Goal: Task Accomplishment & Management: Use online tool/utility

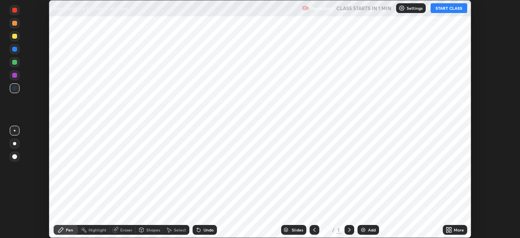
scroll to position [238, 520]
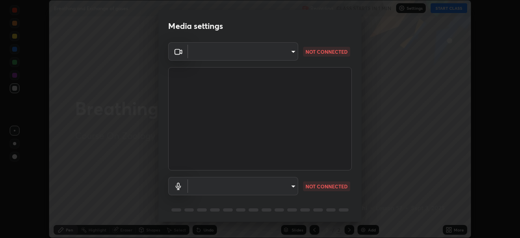
type input "bbfd6cf7026d504dd468edf870e60777175f15071da0e6f82e0d5b970fd68df4"
type input "b1bab7d63859cab71b7881bf805662d78c3c5fc770a40798e2f916984892b12a"
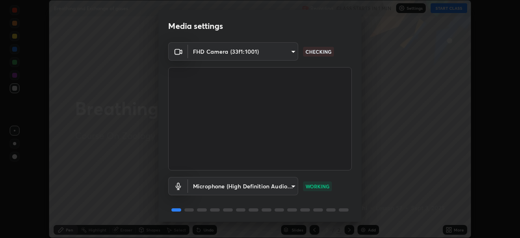
scroll to position [29, 0]
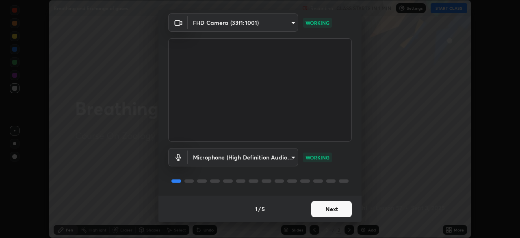
click at [321, 206] on button "Next" at bounding box center [331, 209] width 41 height 16
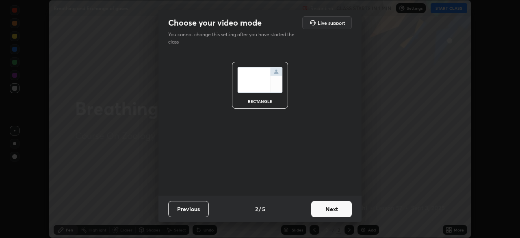
scroll to position [0, 0]
click at [327, 210] on button "Next" at bounding box center [331, 209] width 41 height 16
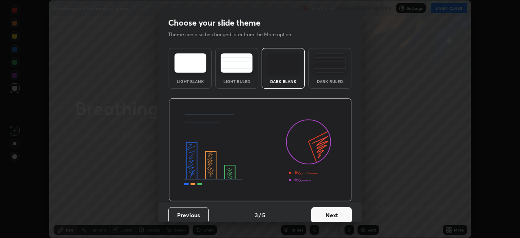
click at [328, 216] on button "Next" at bounding box center [331, 215] width 41 height 16
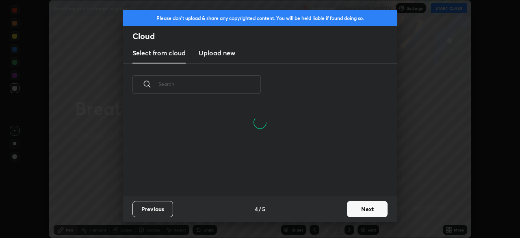
click at [350, 209] on button "Next" at bounding box center [367, 209] width 41 height 16
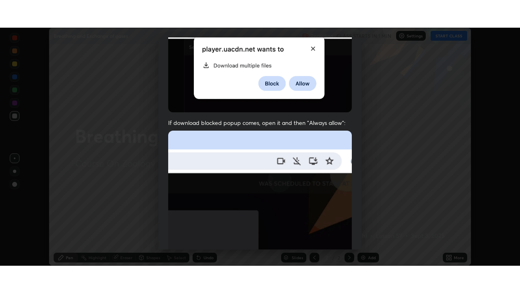
scroll to position [195, 0]
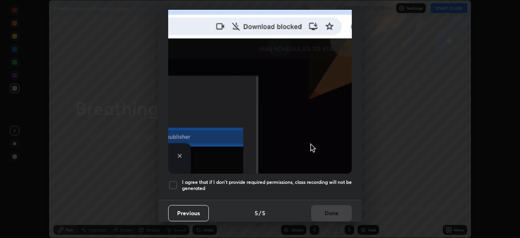
click at [173, 180] on div at bounding box center [173, 185] width 10 height 10
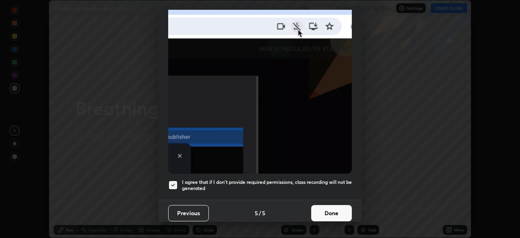
click at [322, 205] on button "Done" at bounding box center [331, 213] width 41 height 16
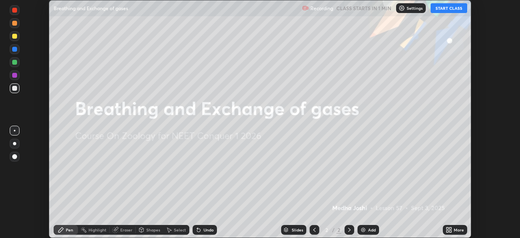
click at [442, 10] on button "START CLASS" at bounding box center [449, 8] width 37 height 10
click at [455, 225] on div "More" at bounding box center [455, 230] width 24 height 10
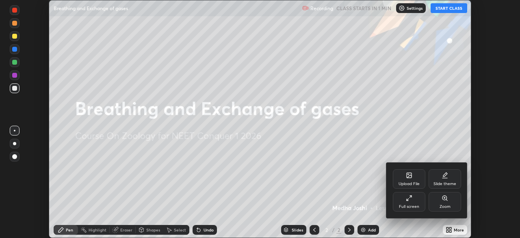
click at [415, 200] on div "Full screen" at bounding box center [409, 202] width 33 height 20
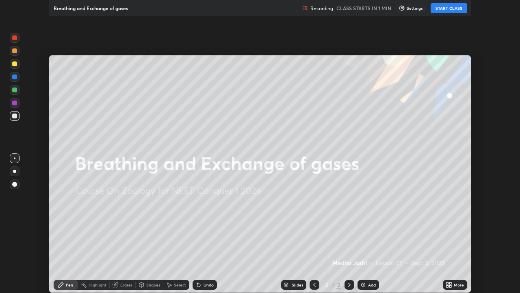
scroll to position [293, 520]
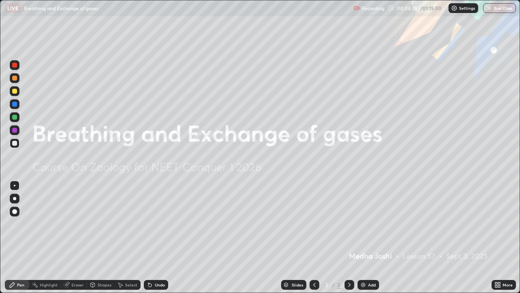
click at [499, 237] on icon at bounding box center [499, 286] width 2 height 2
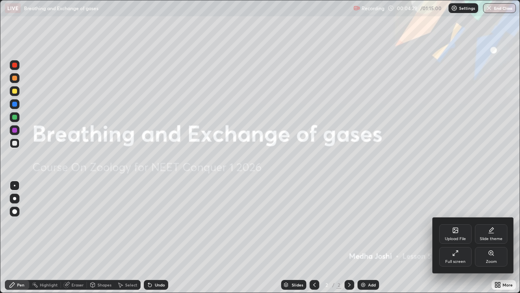
click at [455, 231] on icon at bounding box center [456, 231] width 4 height 3
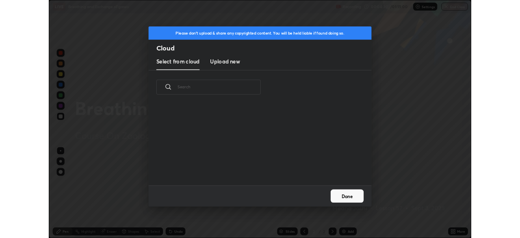
scroll to position [3, 4]
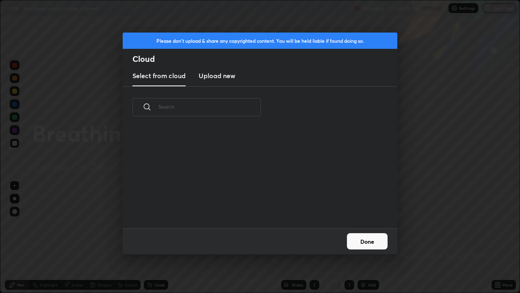
click at [218, 74] on h3 "Upload new" at bounding box center [217, 76] width 37 height 10
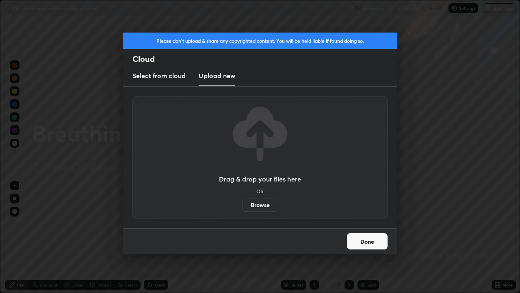
click at [256, 206] on label "Browse" at bounding box center [260, 204] width 36 height 13
click at [242, 206] on input "Browse" at bounding box center [242, 204] width 0 height 13
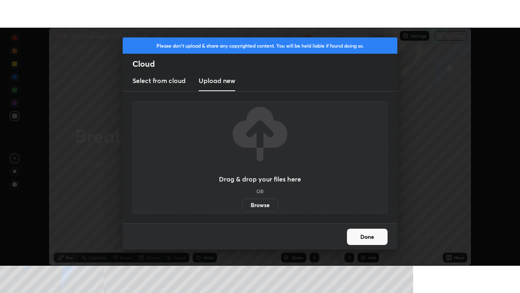
scroll to position [40410, 40127]
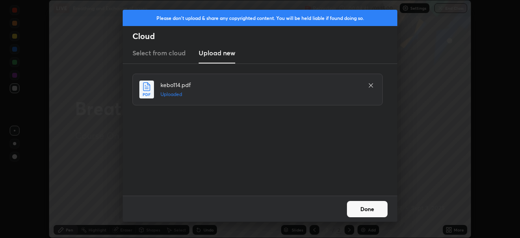
click at [363, 209] on button "Done" at bounding box center [367, 209] width 41 height 16
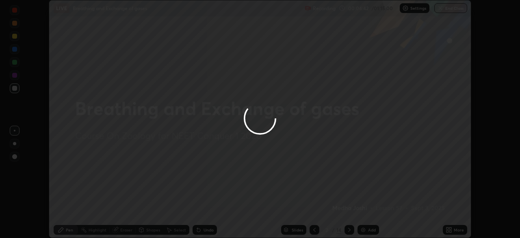
click at [450, 228] on div at bounding box center [260, 119] width 520 height 238
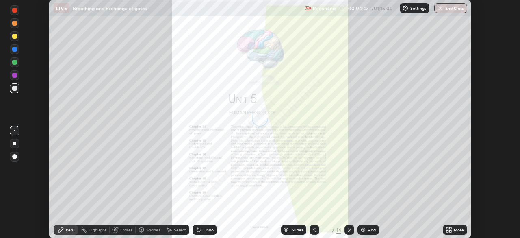
click at [453, 228] on div "More" at bounding box center [455, 230] width 24 height 10
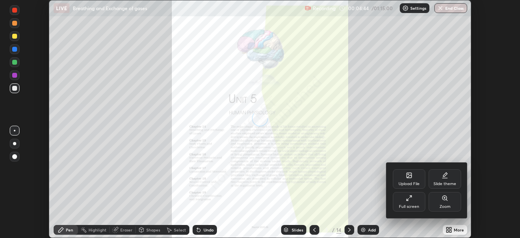
click at [409, 200] on icon at bounding box center [409, 198] width 7 height 7
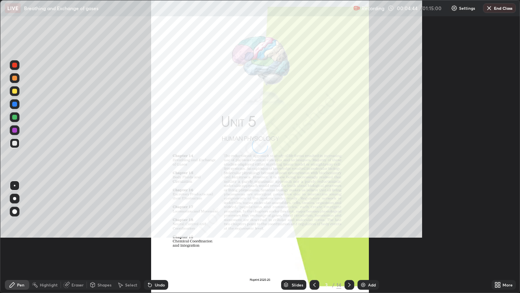
scroll to position [293, 520]
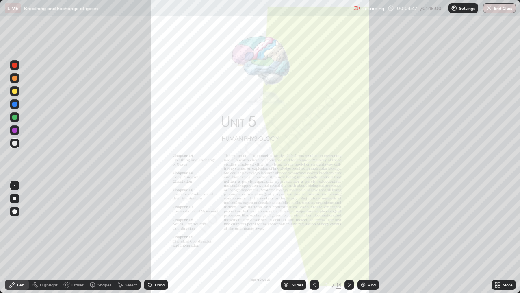
click at [296, 237] on div "Slides" at bounding box center [297, 285] width 11 height 4
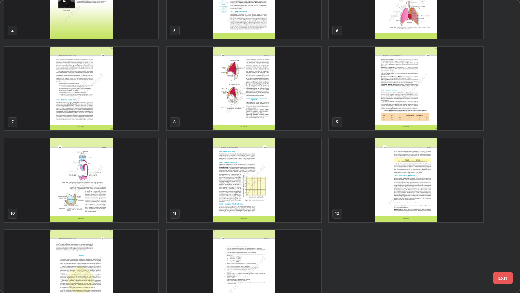
scroll to position [156, 0]
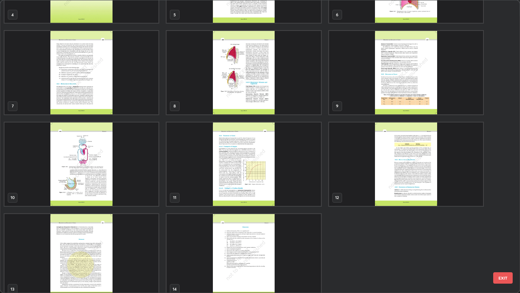
click at [242, 163] on img "grid" at bounding box center [244, 163] width 154 height 83
click at [241, 165] on img "grid" at bounding box center [244, 163] width 154 height 83
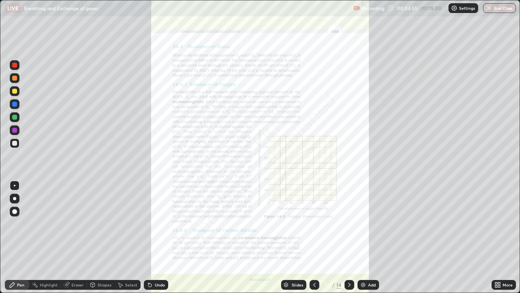
click at [500, 237] on icon at bounding box center [499, 286] width 2 height 2
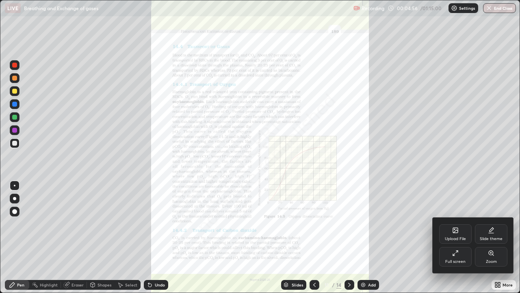
click at [493, 237] on icon at bounding box center [491, 253] width 7 height 7
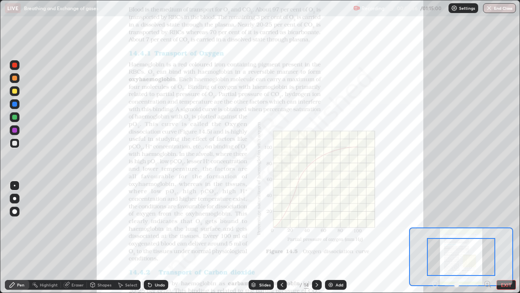
click at [487, 237] on icon at bounding box center [488, 283] width 2 height 0
click at [487, 237] on icon at bounding box center [488, 284] width 8 height 8
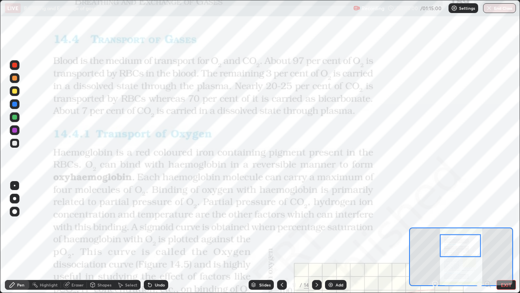
click at [14, 67] on div at bounding box center [14, 65] width 5 height 5
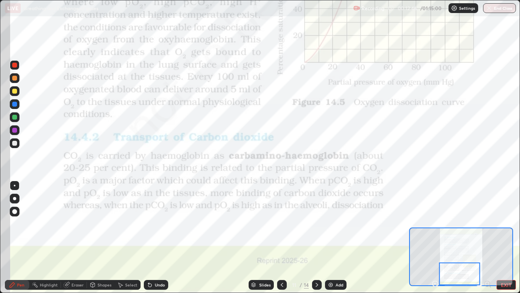
click at [316, 237] on icon at bounding box center [317, 284] width 7 height 7
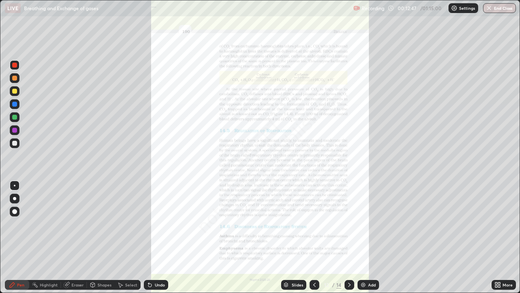
click at [503, 237] on div "More" at bounding box center [504, 285] width 24 height 10
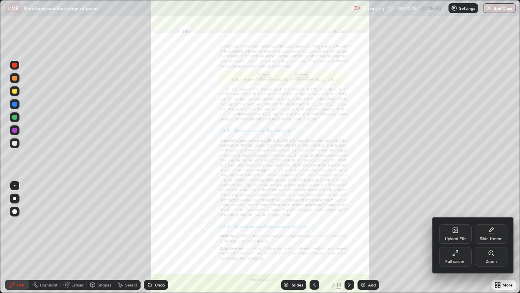
click at [490, 237] on div "Zoom" at bounding box center [491, 257] width 33 height 20
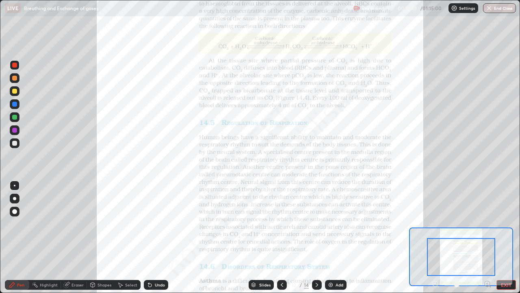
click at [487, 237] on icon at bounding box center [488, 283] width 2 height 0
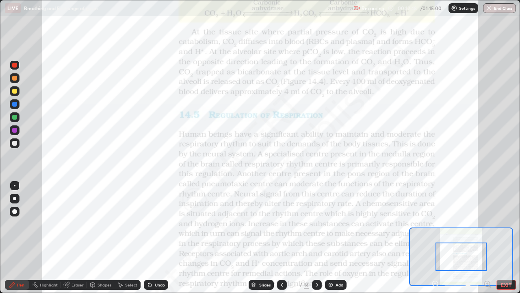
click at [490, 237] on icon at bounding box center [490, 286] width 2 height 2
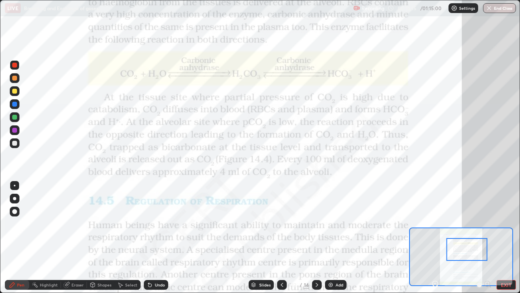
click at [342, 237] on div "Add" at bounding box center [340, 285] width 8 height 4
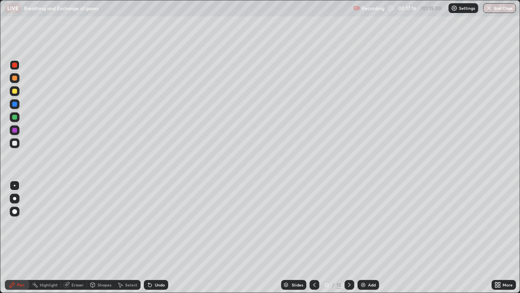
click at [14, 79] on div at bounding box center [14, 78] width 5 height 5
click at [15, 91] on div at bounding box center [14, 91] width 5 height 5
click at [15, 117] on div at bounding box center [14, 117] width 5 height 5
click at [17, 145] on div at bounding box center [15, 143] width 10 height 10
click at [14, 105] on div at bounding box center [14, 104] width 5 height 5
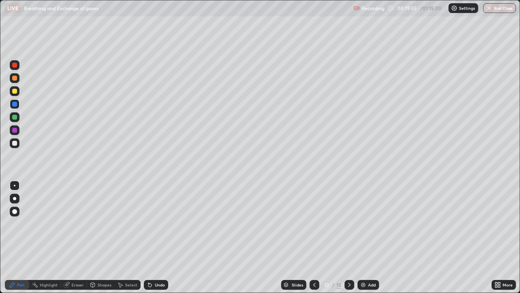
click at [153, 237] on div "Undo" at bounding box center [156, 285] width 24 height 10
click at [156, 237] on div "Undo" at bounding box center [156, 285] width 24 height 10
click at [16, 146] on div at bounding box center [15, 143] width 10 height 10
click at [15, 104] on div at bounding box center [14, 104] width 5 height 5
click at [14, 143] on div at bounding box center [14, 143] width 5 height 5
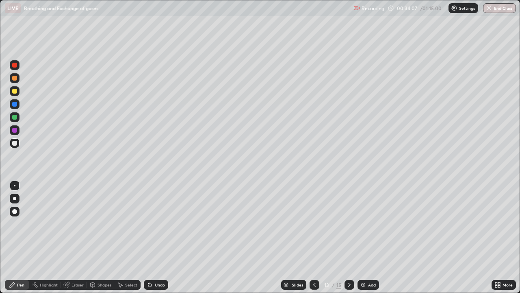
click at [15, 117] on div at bounding box center [14, 117] width 5 height 5
click at [16, 145] on div at bounding box center [14, 143] width 5 height 5
click at [295, 237] on div "Slides" at bounding box center [297, 285] width 11 height 4
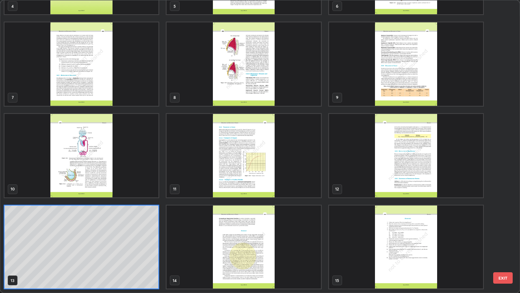
scroll to position [289, 515]
click at [353, 163] on img "grid" at bounding box center [406, 155] width 154 height 83
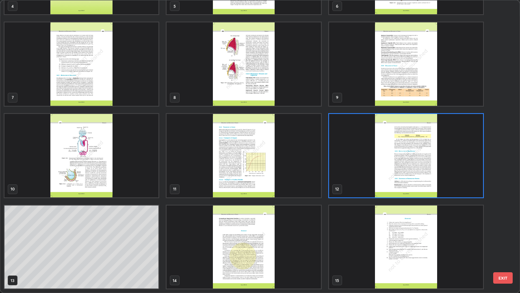
click at [352, 163] on img "grid" at bounding box center [406, 155] width 154 height 83
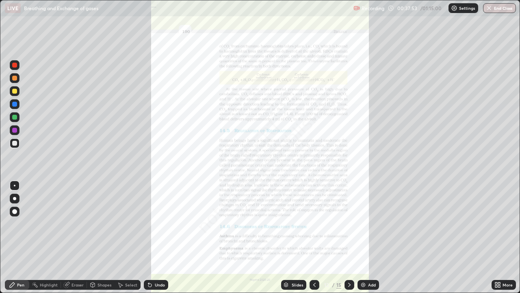
click at [501, 237] on div "More" at bounding box center [504, 285] width 24 height 10
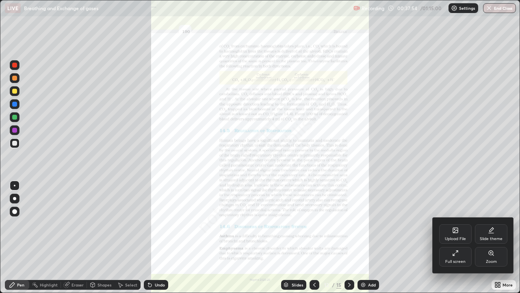
click at [486, 237] on div "Zoom" at bounding box center [491, 257] width 33 height 20
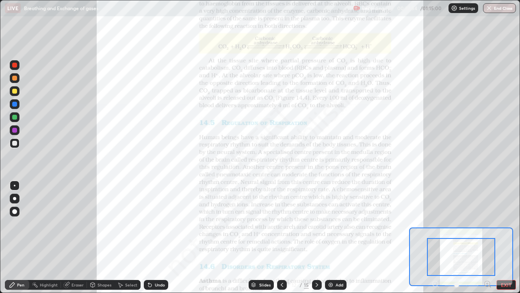
click at [487, 237] on icon at bounding box center [487, 284] width 0 height 2
click at [487, 237] on icon at bounding box center [488, 283] width 2 height 0
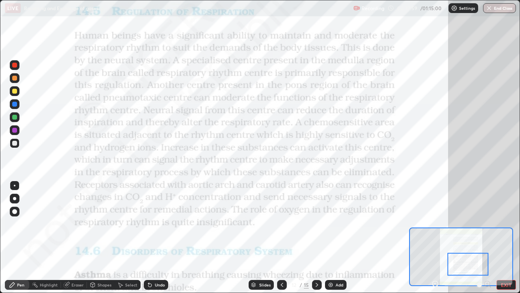
click at [18, 67] on div at bounding box center [15, 65] width 10 height 10
click at [264, 237] on div "Slides" at bounding box center [261, 285] width 25 height 10
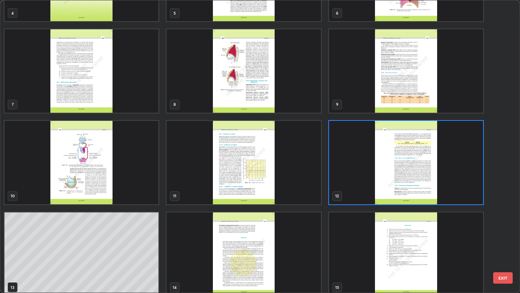
scroll to position [165, 0]
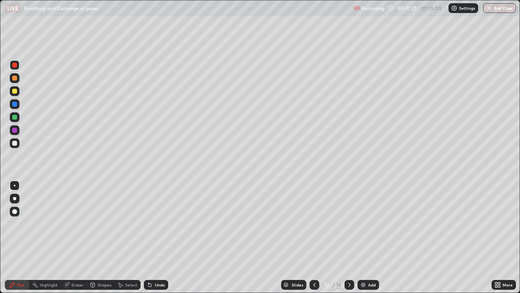
click at [293, 237] on div "Slides" at bounding box center [297, 285] width 11 height 4
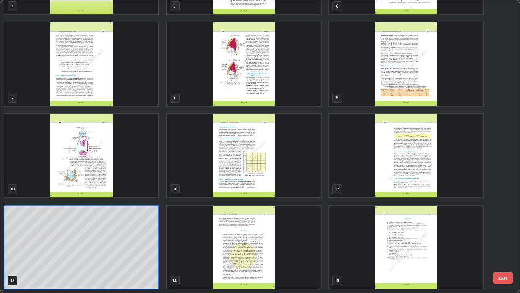
scroll to position [289, 515]
click at [378, 177] on img "grid" at bounding box center [406, 155] width 154 height 83
click at [372, 178] on img "grid" at bounding box center [406, 155] width 154 height 83
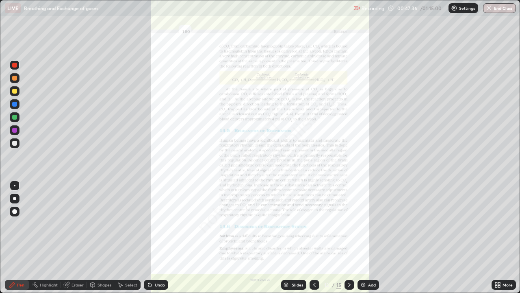
click at [499, 237] on icon at bounding box center [499, 283] width 2 height 2
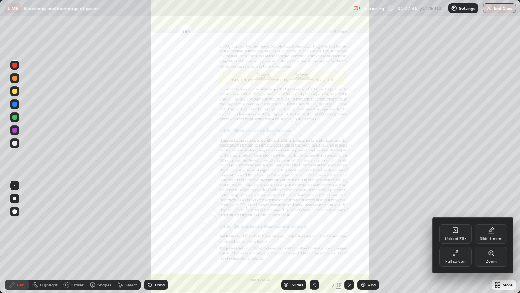
click at [493, 237] on div "Zoom" at bounding box center [491, 261] width 11 height 4
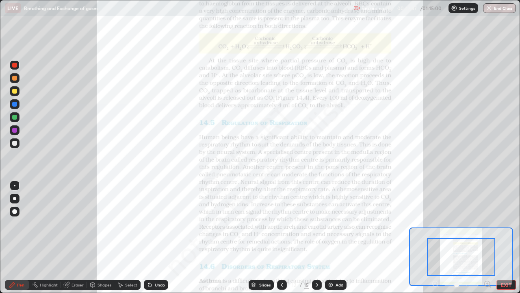
click at [487, 237] on icon at bounding box center [487, 284] width 0 height 2
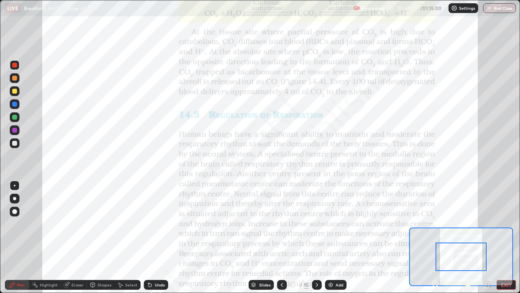
click at [487, 237] on icon at bounding box center [488, 283] width 2 height 0
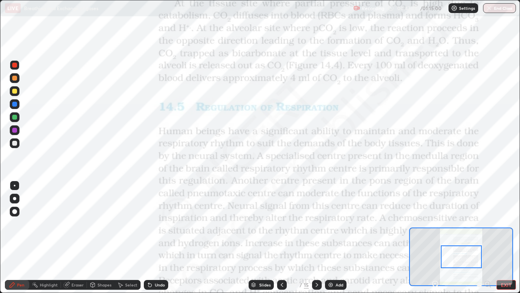
click at [488, 237] on div at bounding box center [462, 285] width 60 height 10
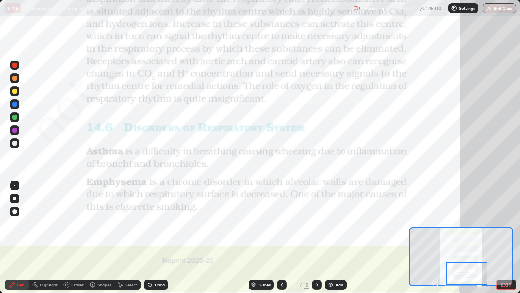
click at [15, 65] on div at bounding box center [14, 65] width 5 height 5
click at [320, 237] on div at bounding box center [317, 285] width 10 height 10
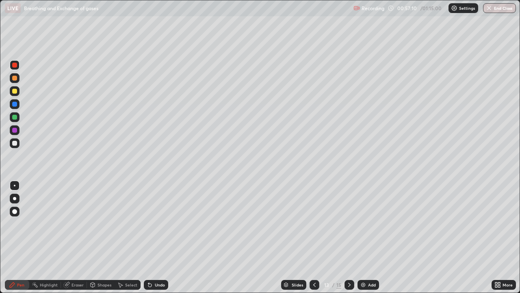
click at [349, 237] on icon at bounding box center [349, 284] width 7 height 7
click at [349, 237] on div at bounding box center [350, 285] width 10 height 10
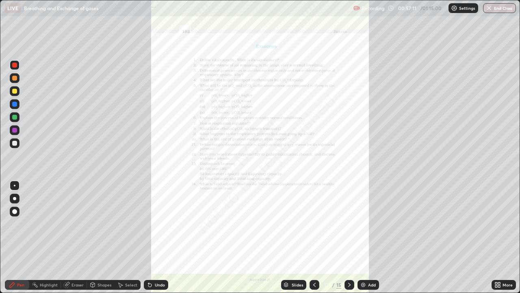
click at [314, 237] on icon at bounding box center [314, 284] width 7 height 7
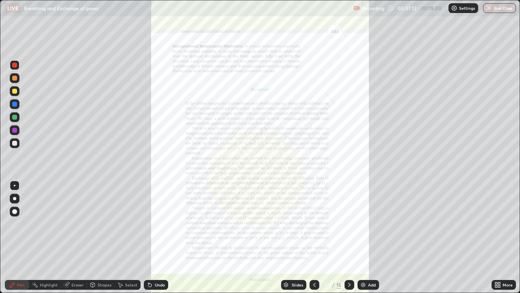
click at [503, 237] on div "More" at bounding box center [508, 285] width 10 height 4
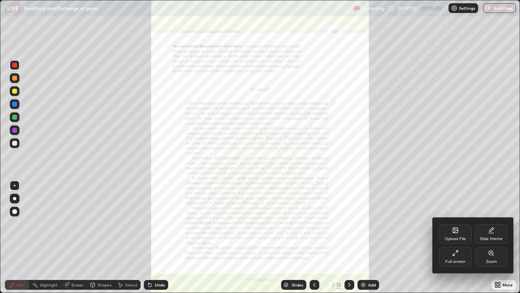
click at [484, 237] on div "Zoom" at bounding box center [491, 257] width 33 height 20
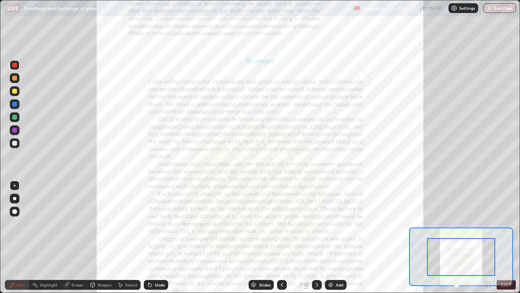
click at [487, 237] on icon at bounding box center [488, 283] width 2 height 0
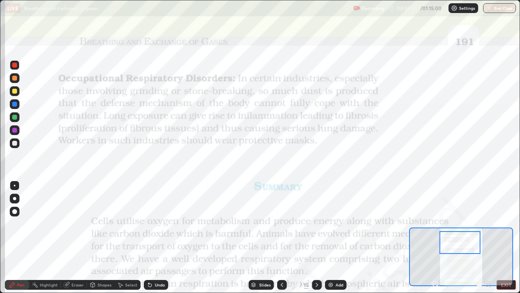
click at [509, 237] on button "EXIT" at bounding box center [507, 285] width 20 height 10
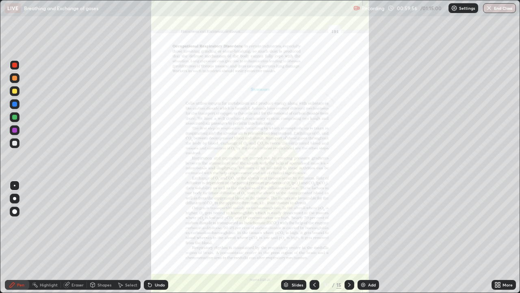
click at [372, 237] on div "Add" at bounding box center [369, 285] width 22 height 10
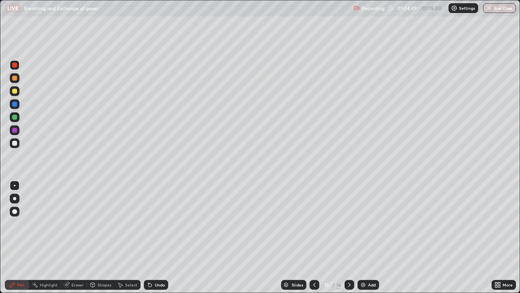
click at [314, 237] on icon at bounding box center [314, 284] width 7 height 7
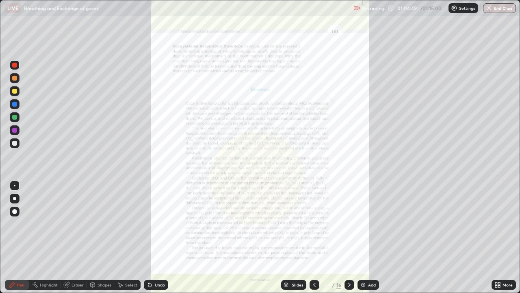
click at [300, 237] on div "Slides" at bounding box center [297, 285] width 11 height 4
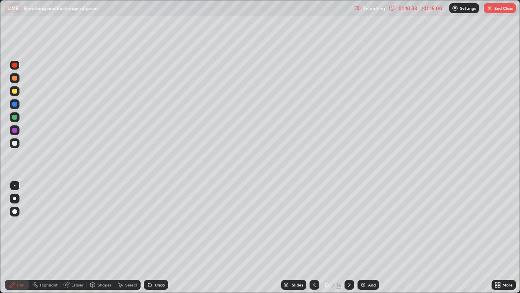
click at [493, 9] on button "End Class" at bounding box center [500, 8] width 32 height 10
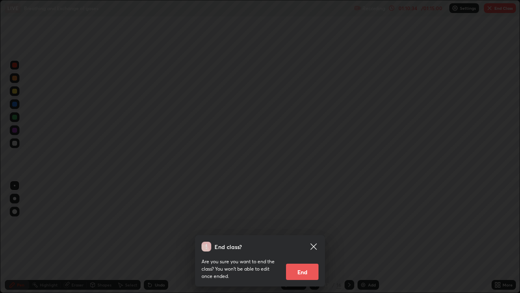
click at [304, 237] on button "End" at bounding box center [302, 271] width 33 height 16
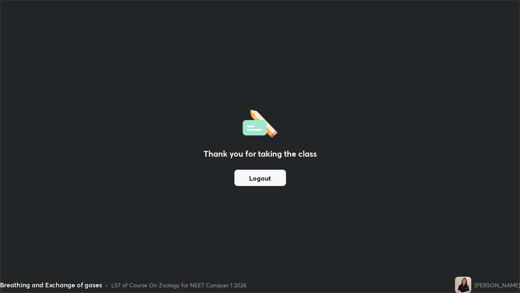
click at [119, 216] on div "Thank you for taking the class Logout" at bounding box center [259, 146] width 519 height 292
click at [472, 237] on img at bounding box center [463, 284] width 16 height 16
click at [335, 225] on div "Thank you for taking the class Logout" at bounding box center [259, 146] width 519 height 292
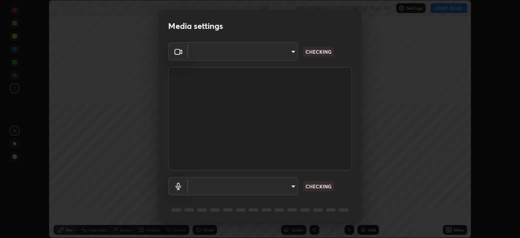
scroll to position [238, 520]
type input "bbfd6cf7026d504dd468edf870e60777175f15071da0e6f82e0d5b970fd68df4"
click at [291, 185] on body "Erase all Breathing and Exchange of gases Recording WAS SCHEDULED TO START AT 1…" at bounding box center [260, 119] width 520 height 238
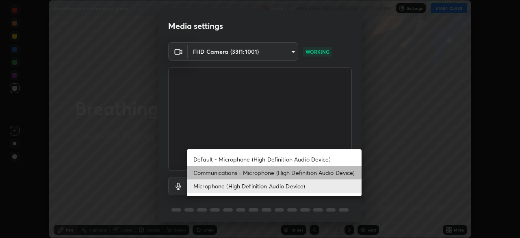
click at [283, 170] on li "Communications - Microphone (High Definition Audio Device)" at bounding box center [274, 172] width 175 height 13
type input "communications"
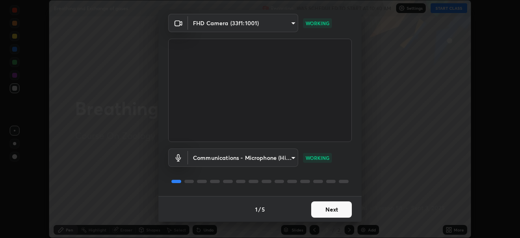
scroll to position [29, 0]
click at [318, 207] on button "Next" at bounding box center [331, 209] width 41 height 16
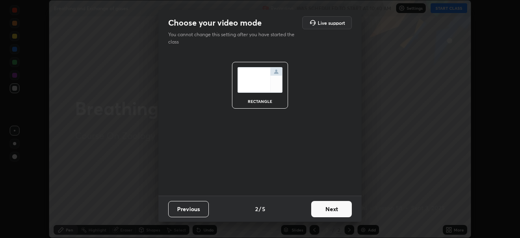
scroll to position [0, 0]
click at [328, 210] on button "Next" at bounding box center [331, 209] width 41 height 16
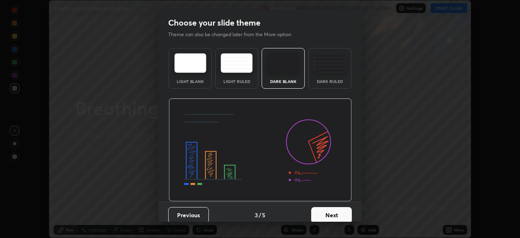
click at [328, 208] on button "Next" at bounding box center [331, 215] width 41 height 16
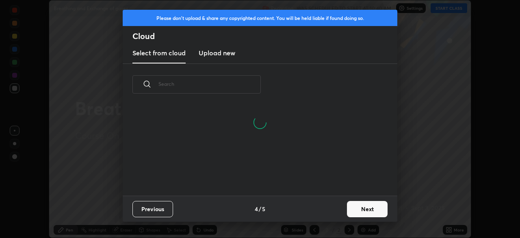
click at [351, 211] on button "Next" at bounding box center [367, 209] width 41 height 16
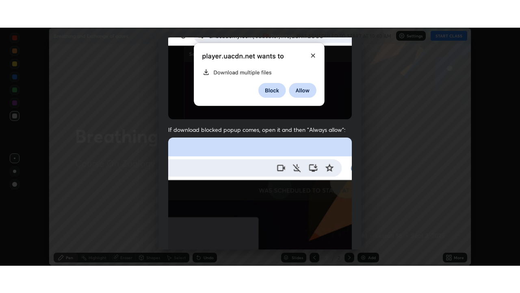
scroll to position [195, 0]
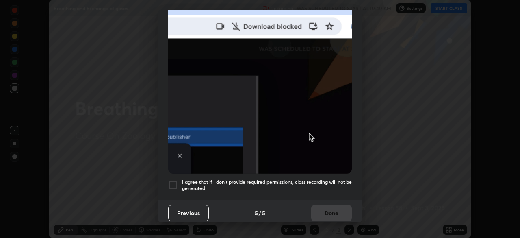
click at [175, 181] on div at bounding box center [173, 185] width 10 height 10
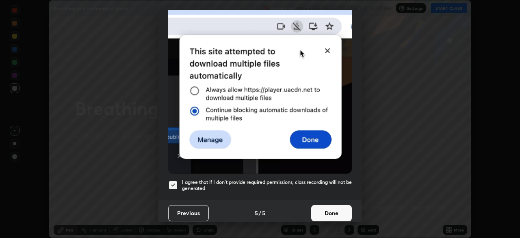
click at [329, 211] on button "Done" at bounding box center [331, 213] width 41 height 16
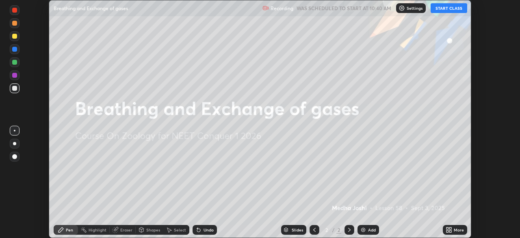
click at [443, 9] on button "START CLASS" at bounding box center [449, 8] width 37 height 10
click at [455, 231] on div "More" at bounding box center [459, 230] width 10 height 4
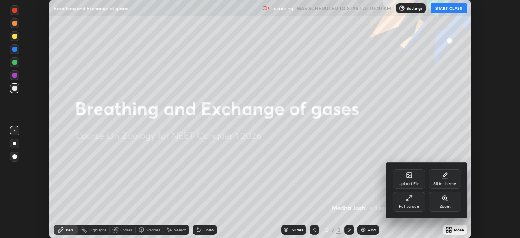
click at [404, 201] on div "Full screen" at bounding box center [409, 202] width 33 height 20
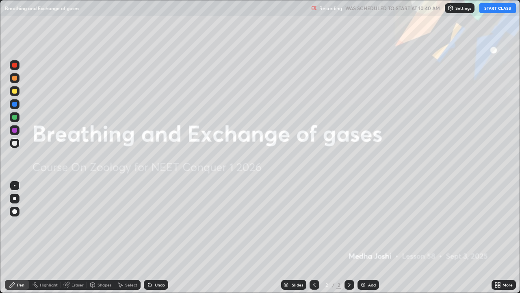
scroll to position [293, 520]
click at [21, 182] on div at bounding box center [14, 185] width 13 height 13
click at [368, 237] on div "Add" at bounding box center [372, 285] width 8 height 4
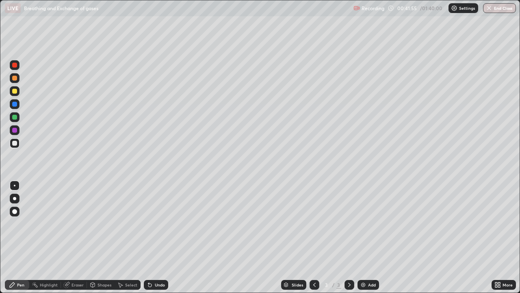
click at [16, 76] on div at bounding box center [14, 78] width 5 height 5
click at [15, 91] on div at bounding box center [14, 91] width 5 height 5
click at [15, 117] on div at bounding box center [14, 117] width 5 height 5
click at [369, 237] on div "Add" at bounding box center [372, 285] width 8 height 4
click at [15, 93] on div at bounding box center [14, 91] width 5 height 5
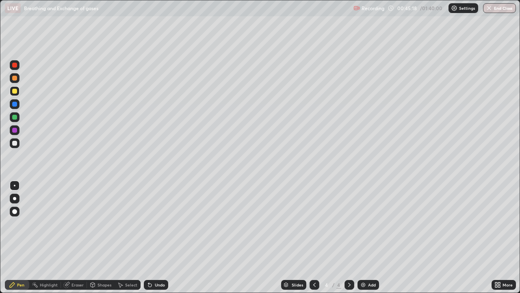
click at [14, 78] on div at bounding box center [14, 78] width 5 height 5
click at [13, 142] on div at bounding box center [14, 143] width 5 height 5
click at [15, 91] on div at bounding box center [14, 91] width 5 height 5
click at [15, 79] on div at bounding box center [14, 78] width 5 height 5
click at [15, 91] on div at bounding box center [14, 91] width 5 height 5
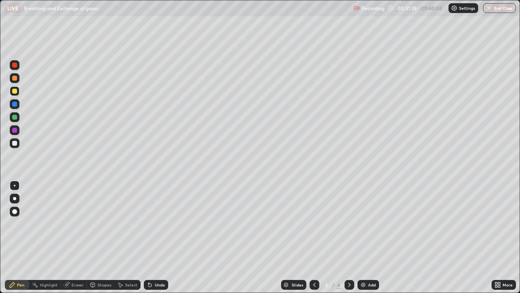
click at [15, 144] on div at bounding box center [14, 143] width 5 height 5
click at [15, 117] on div at bounding box center [14, 117] width 5 height 5
click at [15, 143] on div at bounding box center [14, 143] width 5 height 5
click at [15, 117] on div at bounding box center [14, 117] width 5 height 5
click at [15, 105] on div at bounding box center [14, 104] width 5 height 5
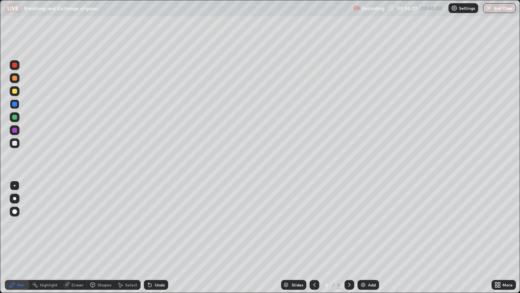
click at [18, 143] on div at bounding box center [15, 143] width 10 height 10
click at [156, 237] on div "Undo" at bounding box center [160, 285] width 10 height 4
click at [159, 237] on div "Undo" at bounding box center [160, 285] width 10 height 4
click at [155, 237] on div "Undo" at bounding box center [160, 285] width 10 height 4
click at [369, 237] on div "Add" at bounding box center [372, 285] width 8 height 4
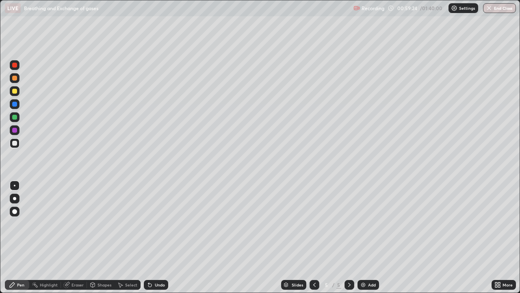
click at [15, 117] on div at bounding box center [14, 117] width 5 height 5
click at [13, 105] on div at bounding box center [14, 104] width 5 height 5
click at [16, 143] on div at bounding box center [14, 143] width 5 height 5
click at [154, 237] on div "Undo" at bounding box center [156, 285] width 24 height 10
click at [155, 237] on div "Undo" at bounding box center [160, 285] width 10 height 4
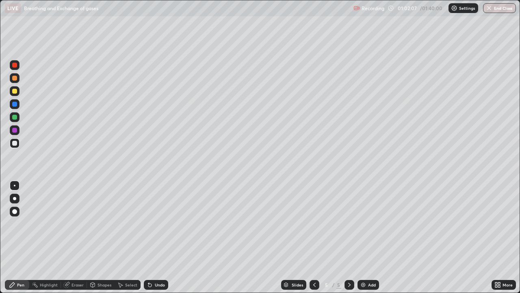
click at [151, 237] on icon at bounding box center [150, 284] width 7 height 7
click at [314, 237] on icon at bounding box center [314, 284] width 7 height 7
click at [349, 237] on icon at bounding box center [349, 284] width 7 height 7
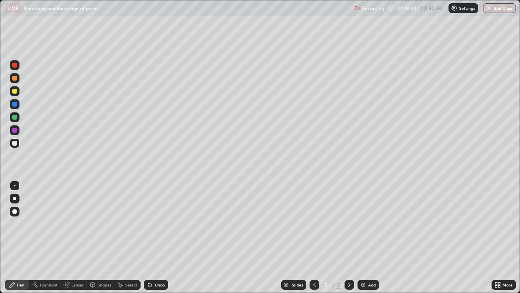
click at [366, 237] on div "Add" at bounding box center [369, 285] width 22 height 10
click at [14, 76] on div at bounding box center [14, 78] width 5 height 5
click at [15, 143] on div at bounding box center [14, 143] width 5 height 5
click at [367, 237] on div "Add" at bounding box center [369, 285] width 22 height 10
click at [313, 237] on icon at bounding box center [314, 284] width 7 height 7
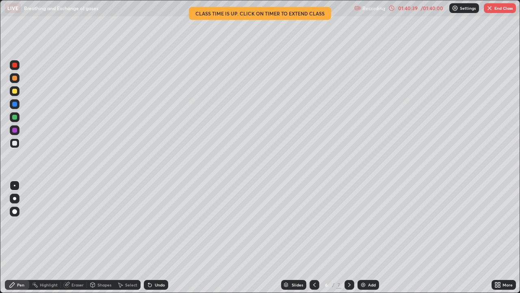
click at [489, 10] on img "button" at bounding box center [490, 8] width 7 height 7
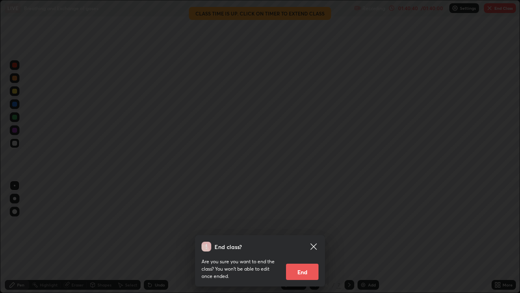
click at [297, 237] on button "End" at bounding box center [302, 271] width 33 height 16
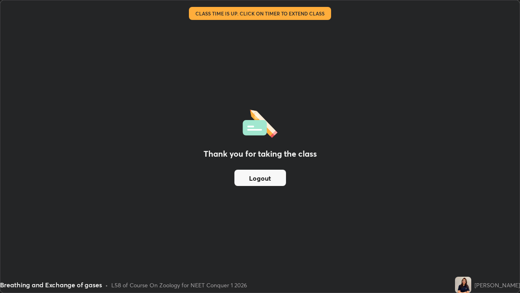
click at [274, 171] on button "Logout" at bounding box center [261, 178] width 52 height 16
